Goal: Find specific page/section: Find specific page/section

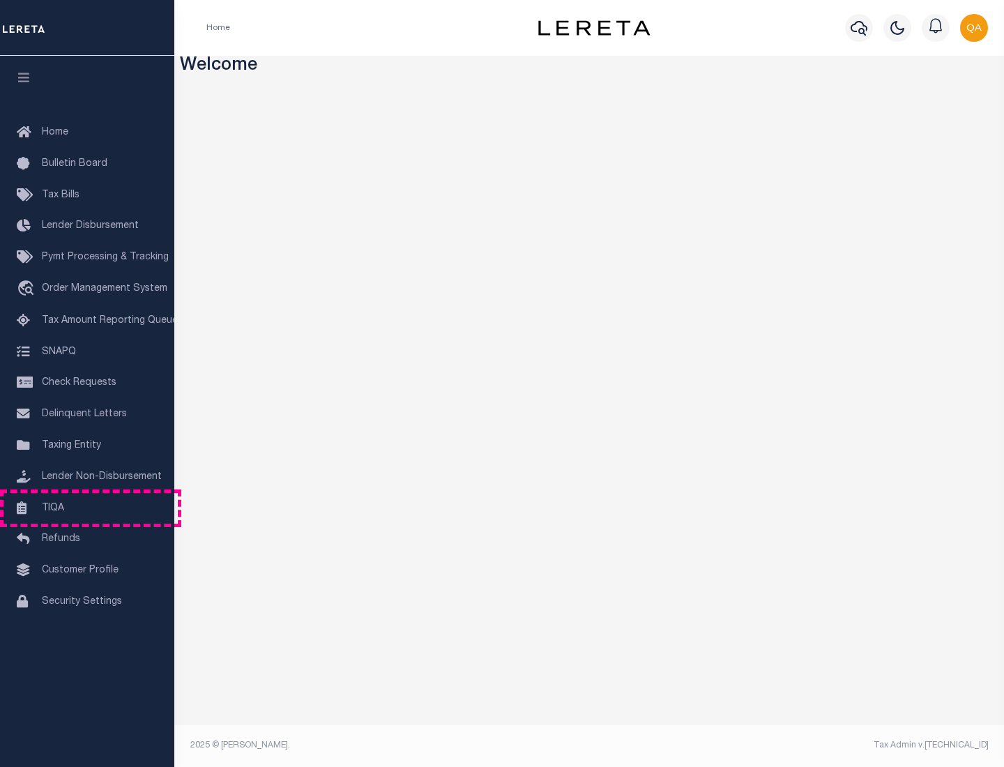
click at [87, 508] on link "TIQA" at bounding box center [87, 508] width 174 height 31
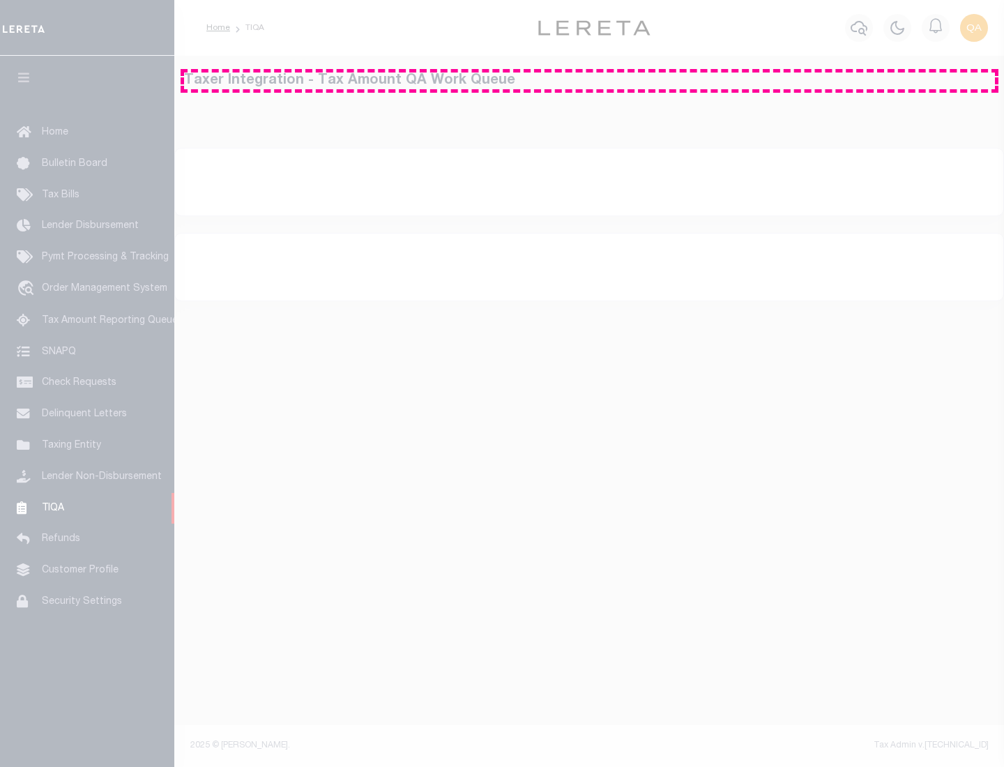
select select "200"
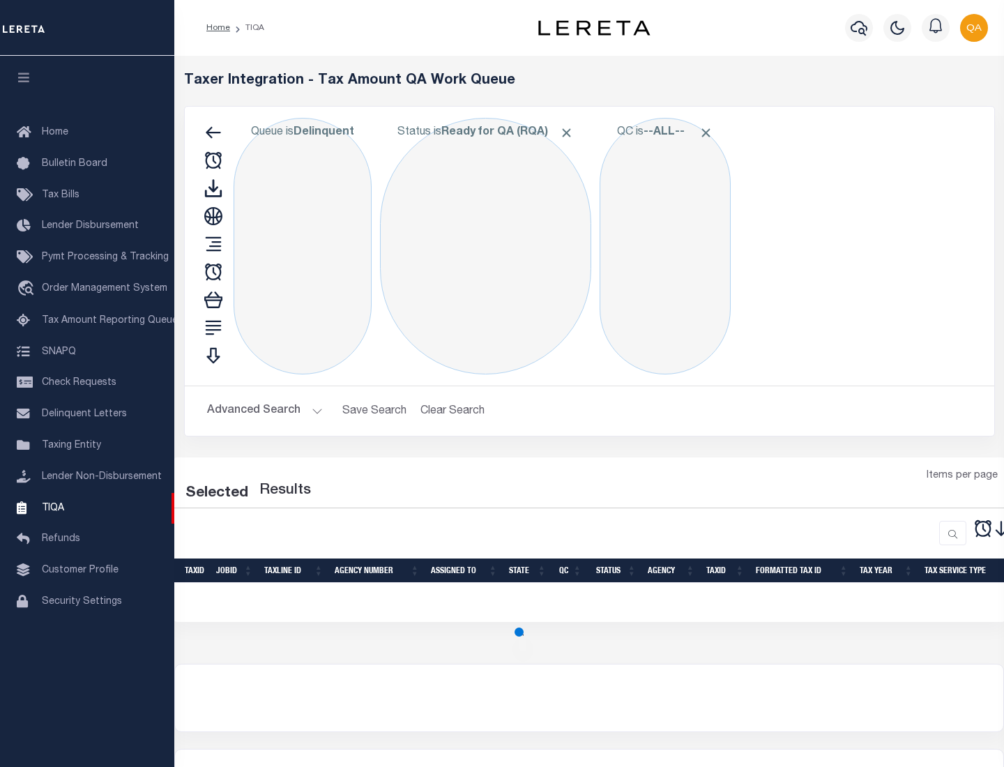
select select "200"
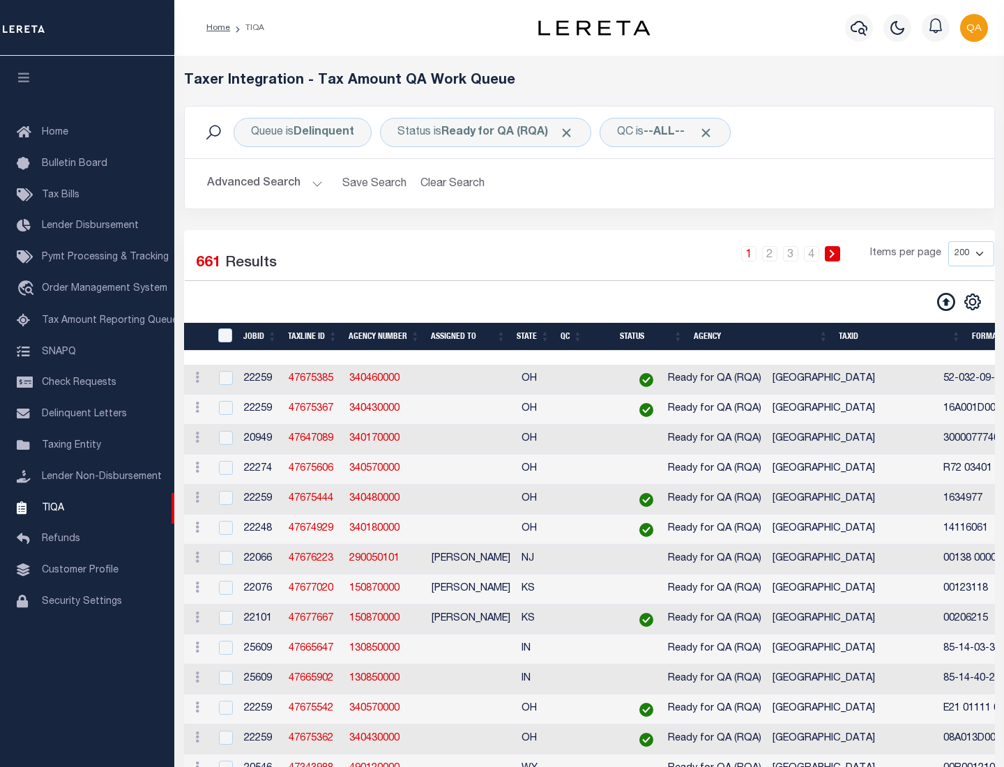
click at [571, 132] on span "Click to Remove" at bounding box center [566, 132] width 15 height 15
